Goal: Share content: Share content

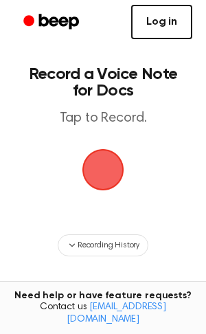
click at [168, 23] on link "Log in" at bounding box center [161, 22] width 61 height 34
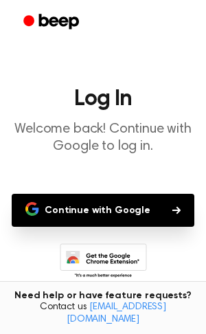
click at [99, 214] on button "Continue with Google" at bounding box center [103, 210] width 183 height 33
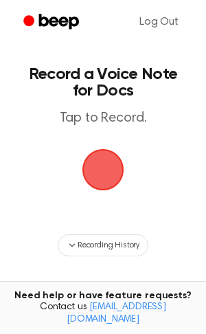
click at [98, 153] on span "button" at bounding box center [103, 170] width 38 height 38
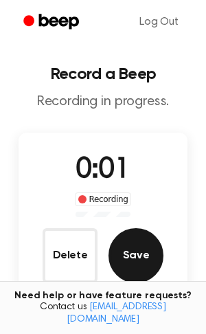
click at [131, 249] on button "Save" at bounding box center [136, 255] width 55 height 55
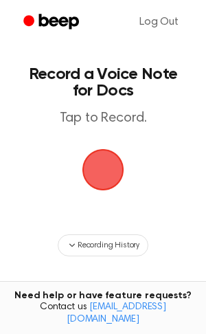
click at [104, 173] on span "button" at bounding box center [103, 170] width 38 height 38
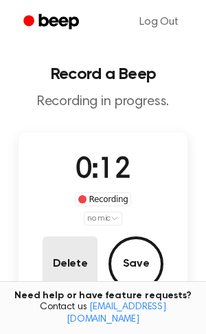
click at [52, 239] on button "Delete" at bounding box center [70, 263] width 55 height 55
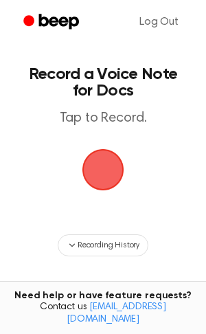
click at [102, 176] on span "button" at bounding box center [103, 170] width 38 height 38
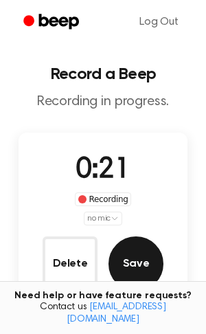
click at [120, 265] on button "Save" at bounding box center [136, 263] width 55 height 55
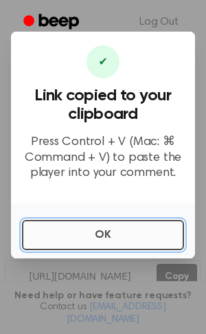
click at [60, 238] on button "OK" at bounding box center [103, 235] width 162 height 30
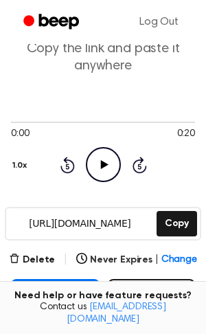
scroll to position [55, 0]
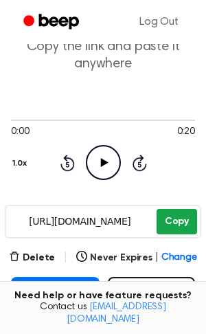
click at [168, 230] on button "Copy" at bounding box center [177, 221] width 41 height 25
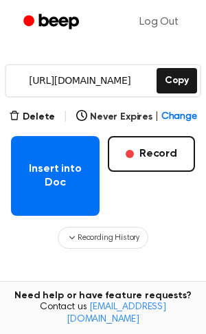
scroll to position [203, 0]
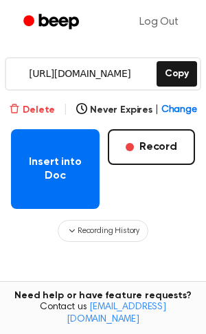
click at [52, 111] on button "Delete" at bounding box center [32, 110] width 46 height 14
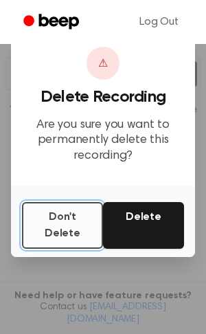
click at [54, 228] on button "Don't Delete" at bounding box center [62, 225] width 81 height 47
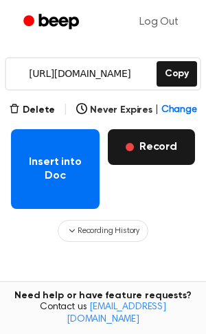
click at [151, 158] on button "Record" at bounding box center [151, 147] width 87 height 36
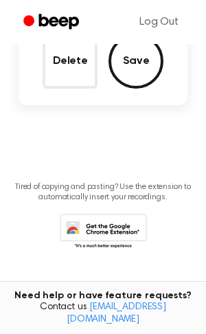
scroll to position [58, 0]
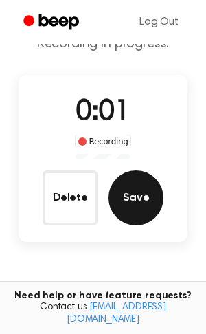
click at [123, 178] on button "Save" at bounding box center [136, 197] width 55 height 55
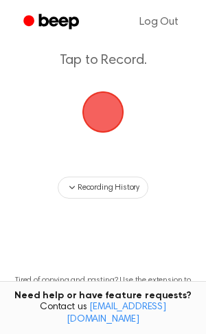
scroll to position [14, 0]
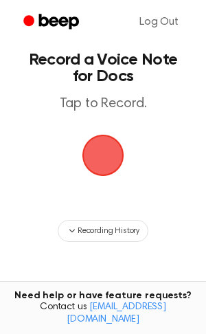
click at [84, 146] on span "button" at bounding box center [103, 155] width 38 height 38
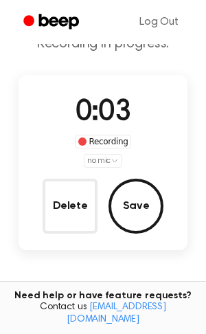
scroll to position [66, 0]
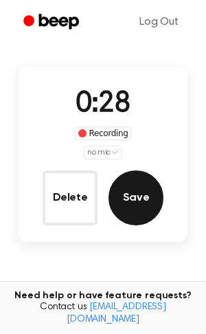
click at [128, 199] on button "Save" at bounding box center [136, 197] width 55 height 55
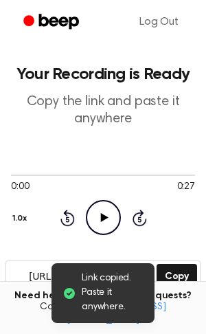
click at [99, 216] on icon "Play Audio" at bounding box center [103, 217] width 35 height 35
click at [99, 216] on icon "Pause Audio" at bounding box center [103, 217] width 35 height 35
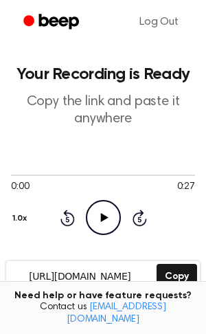
click at [99, 216] on icon "Play Audio" at bounding box center [103, 217] width 35 height 35
click at [16, 175] on div at bounding box center [103, 175] width 184 height 1
drag, startPoint x: 5, startPoint y: 172, endPoint x: 31, endPoint y: 171, distance: 25.4
click at [31, 171] on div at bounding box center [103, 174] width 184 height 11
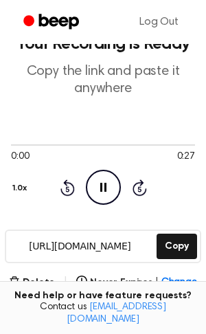
scroll to position [31, 0]
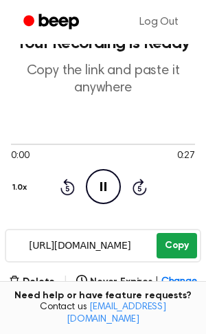
click at [187, 234] on button "Copy" at bounding box center [177, 245] width 41 height 25
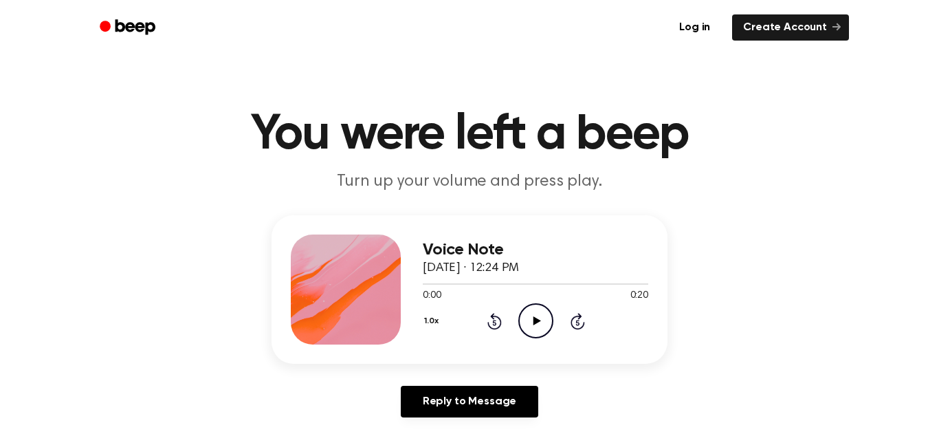
click at [553, 323] on icon "Play Audio" at bounding box center [535, 320] width 35 height 35
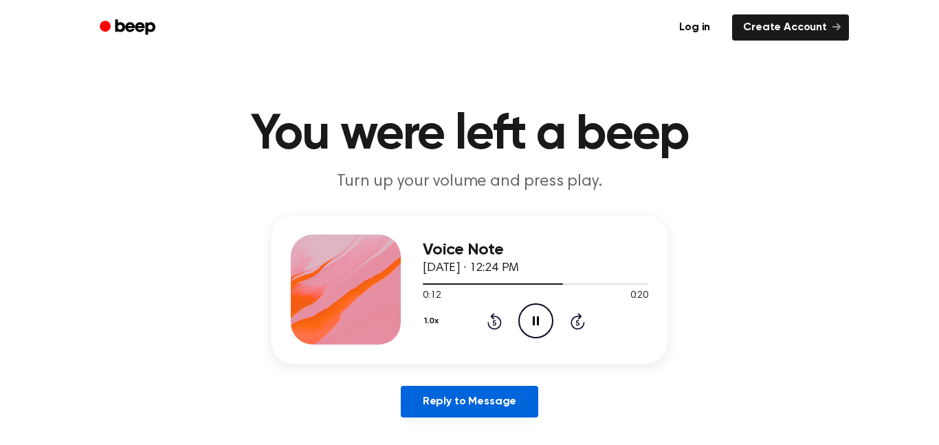
scroll to position [43, 0]
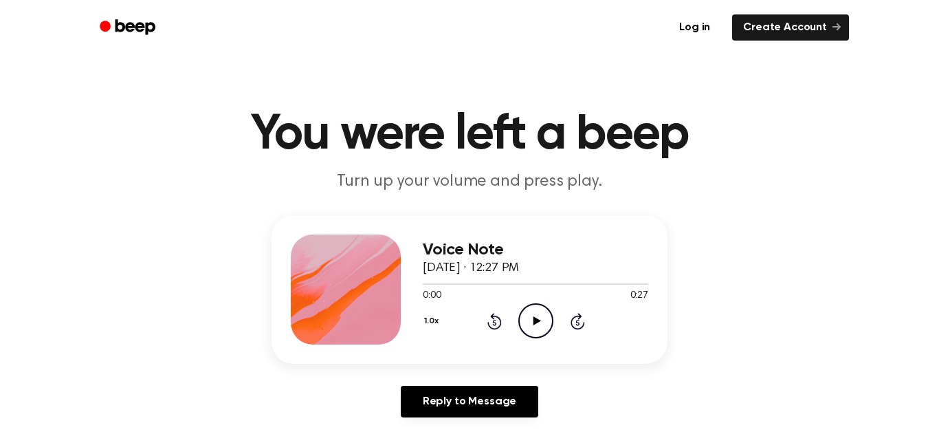
click at [542, 328] on icon "Play Audio" at bounding box center [535, 320] width 35 height 35
click at [689, 19] on link "Log in" at bounding box center [694, 28] width 58 height 32
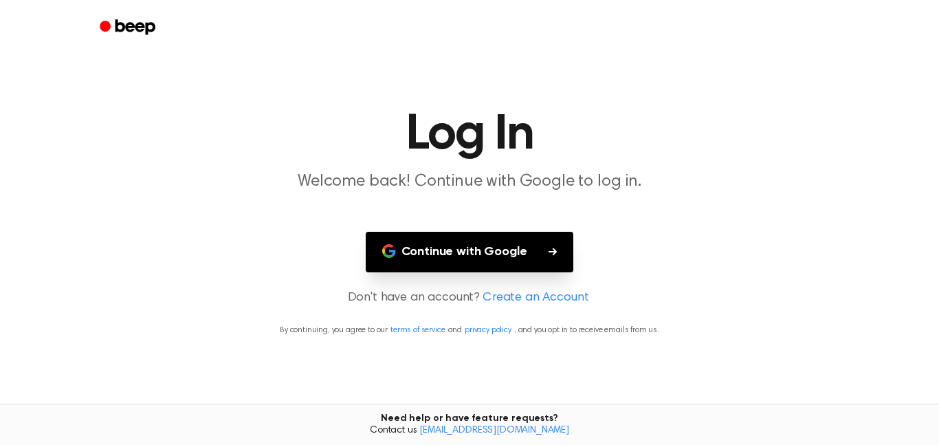
click at [533, 272] on button "Continue with Google" at bounding box center [470, 252] width 208 height 41
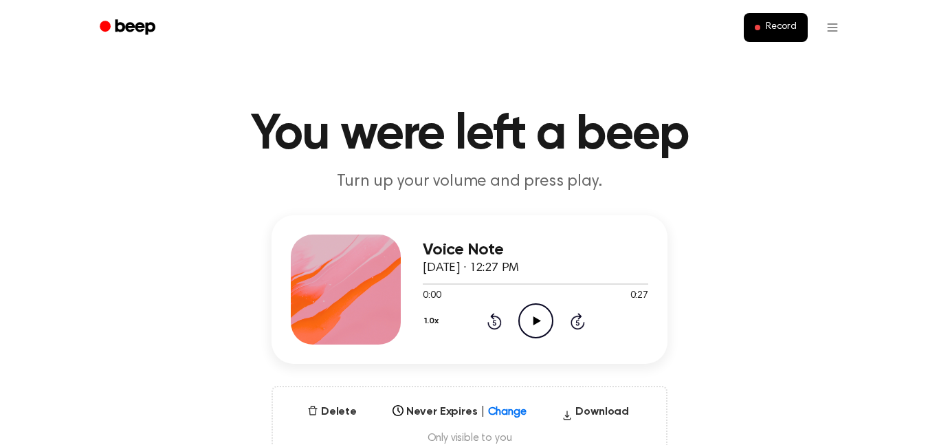
click at [549, 324] on icon "Play Audio" at bounding box center [535, 320] width 35 height 35
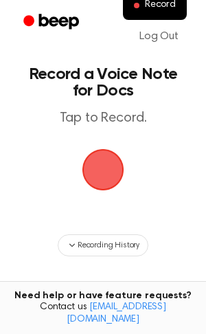
click at [110, 191] on span "button" at bounding box center [102, 169] width 53 height 53
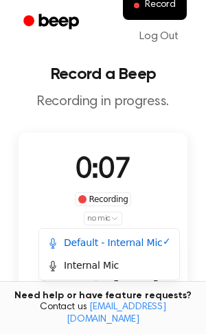
click at [99, 218] on html "Record Log Out Record a Beep Recording in progress. 0:07 Recording no mic Delet…" at bounding box center [103, 268] width 206 height 537
click at [93, 243] on div "Default - Internal Mic" at bounding box center [104, 243] width 115 height 14
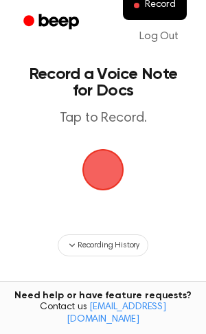
click at [103, 179] on span "button" at bounding box center [103, 170] width 45 height 45
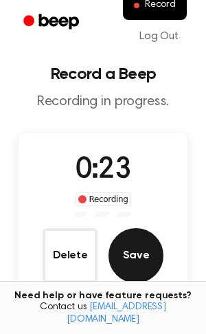
click at [141, 258] on button "Save" at bounding box center [136, 255] width 55 height 55
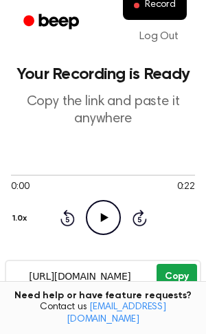
click at [157, 269] on button "Copy" at bounding box center [177, 276] width 41 height 25
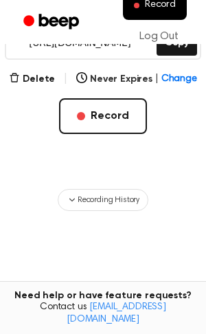
scroll to position [195, 0]
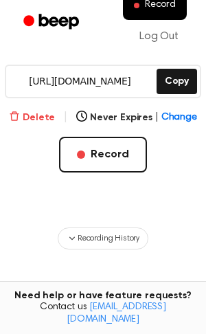
click at [51, 119] on button "Delete" at bounding box center [32, 118] width 46 height 14
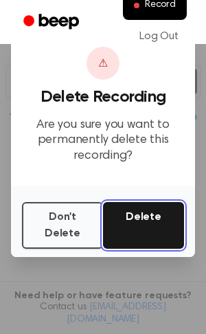
click at [163, 229] on button "Delete" at bounding box center [143, 225] width 81 height 47
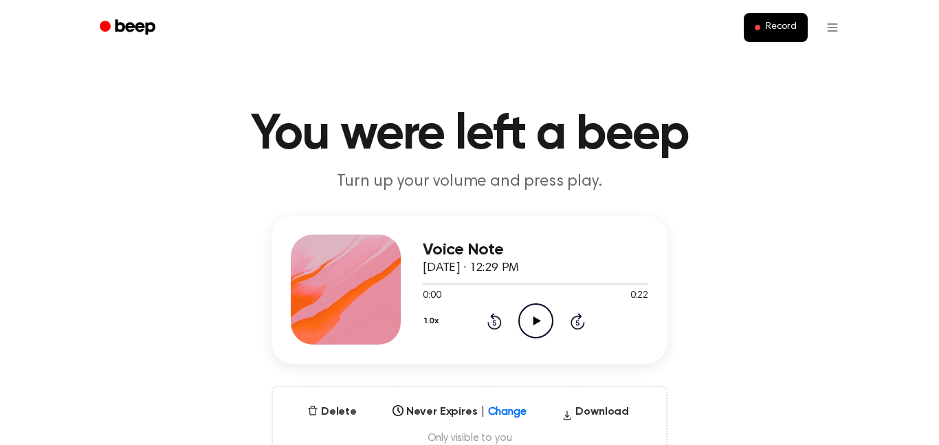
click at [540, 318] on icon "Play Audio" at bounding box center [535, 320] width 35 height 35
click at [540, 318] on icon "Pause Audio" at bounding box center [535, 320] width 35 height 35
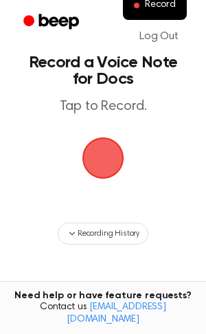
scroll to position [8, 0]
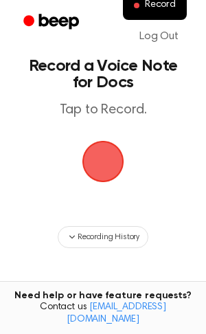
click at [97, 159] on span "button" at bounding box center [103, 162] width 45 height 45
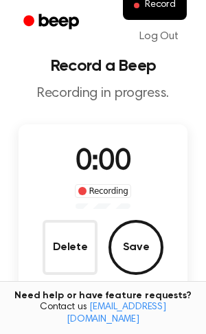
scroll to position [52, 0]
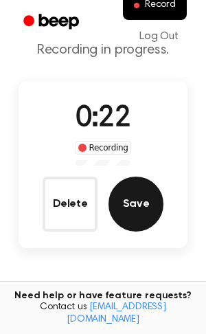
click at [132, 192] on button "Save" at bounding box center [136, 204] width 55 height 55
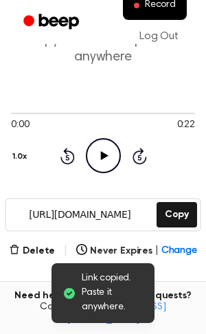
scroll to position [63, 0]
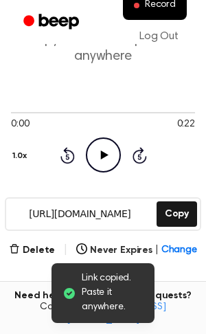
click at [131, 219] on input "[URL][DOMAIN_NAME]" at bounding box center [80, 214] width 148 height 31
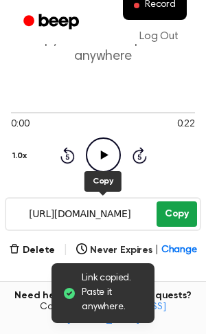
click at [160, 212] on button "Copy" at bounding box center [177, 213] width 41 height 25
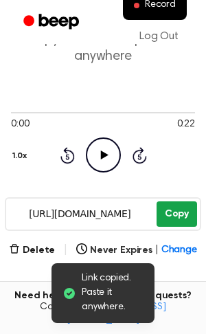
click at [174, 215] on button "Copy" at bounding box center [177, 213] width 41 height 25
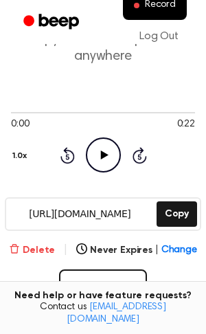
click at [30, 247] on button "Delete" at bounding box center [32, 250] width 46 height 14
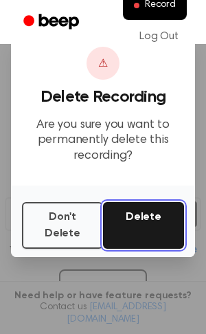
click at [132, 211] on button "Delete" at bounding box center [143, 225] width 81 height 47
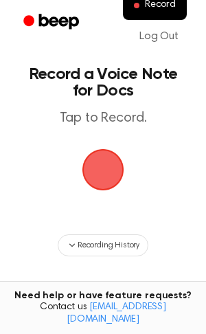
scroll to position [63, 0]
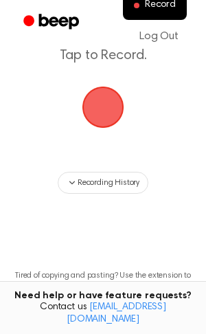
click at [117, 108] on span "button" at bounding box center [103, 107] width 38 height 38
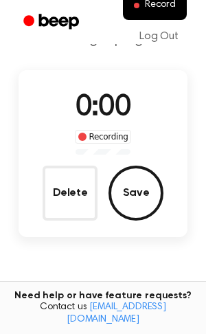
scroll to position [106, 0]
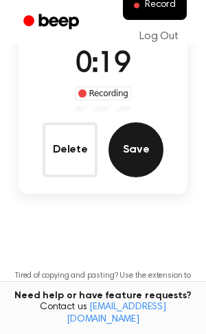
click at [136, 162] on button "Save" at bounding box center [136, 149] width 55 height 55
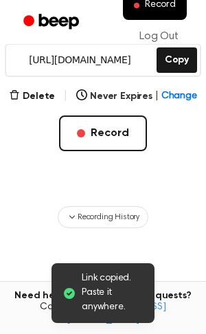
scroll to position [251, 0]
